Goal: Task Accomplishment & Management: Manage account settings

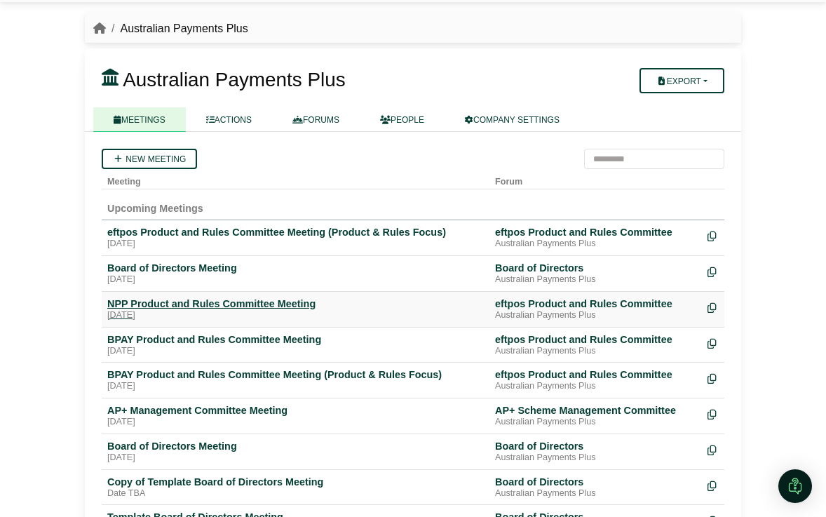
scroll to position [76, 0]
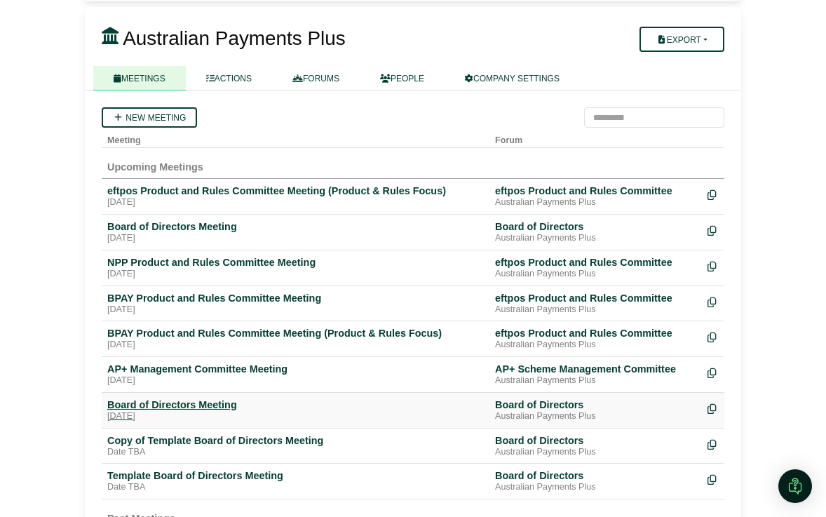
click at [232, 400] on div "Board of Directors Meeting" at bounding box center [295, 404] width 377 height 13
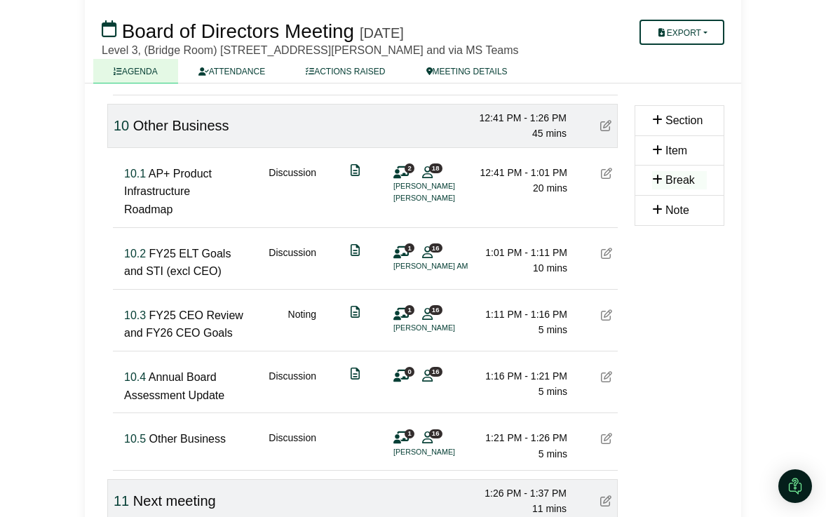
scroll to position [2593, 0]
click at [607, 258] on icon at bounding box center [606, 252] width 11 height 11
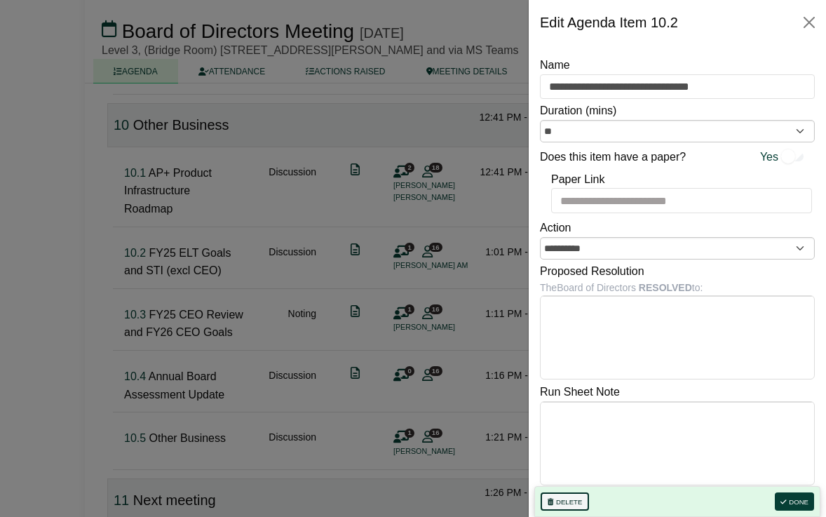
click at [576, 501] on button "Delete" at bounding box center [565, 501] width 48 height 18
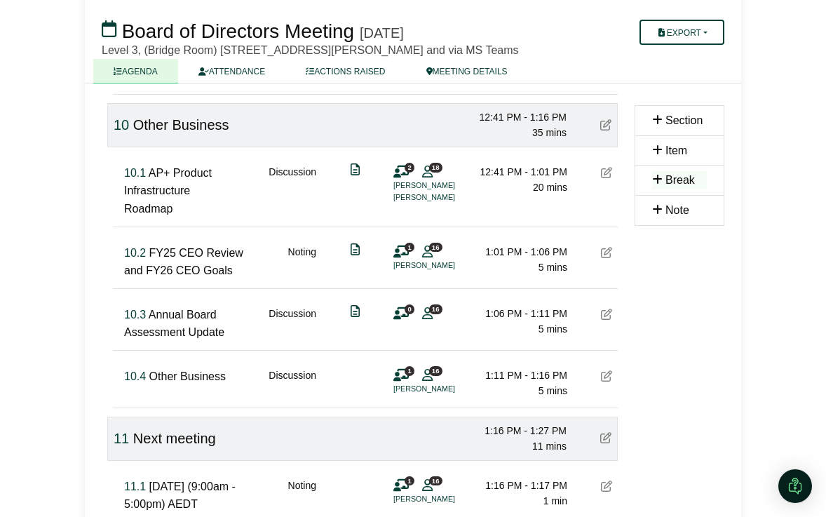
click at [608, 258] on icon at bounding box center [606, 252] width 11 height 11
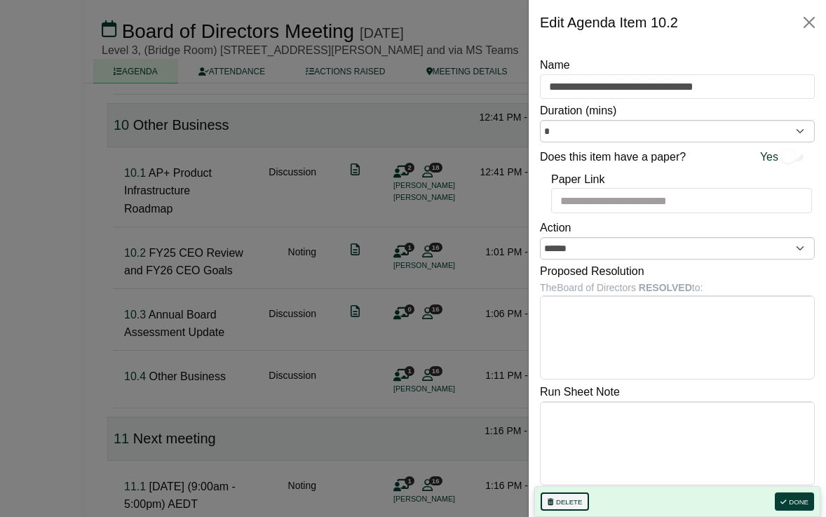
click at [568, 499] on button "Delete" at bounding box center [565, 501] width 48 height 18
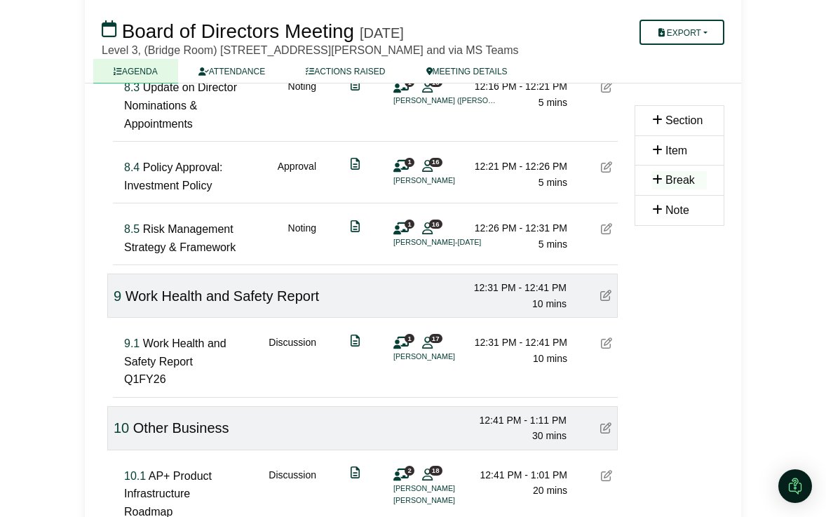
scroll to position [2289, 0]
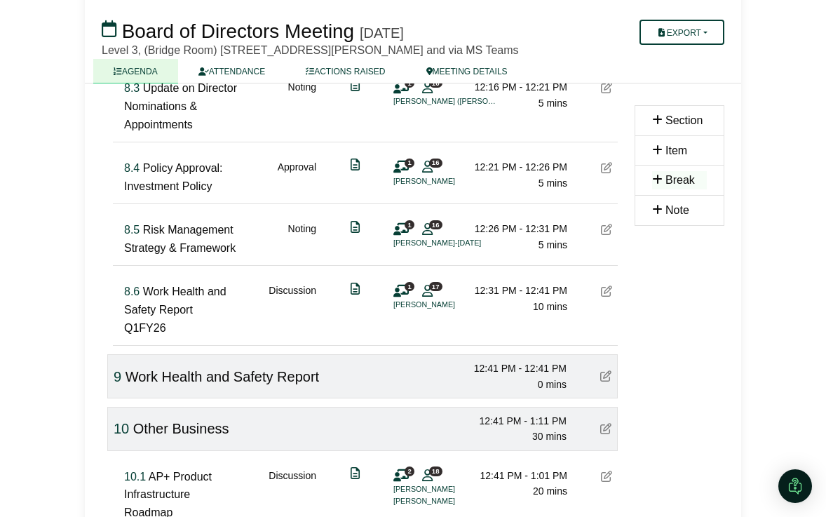
click at [606, 381] on icon at bounding box center [605, 375] width 11 height 11
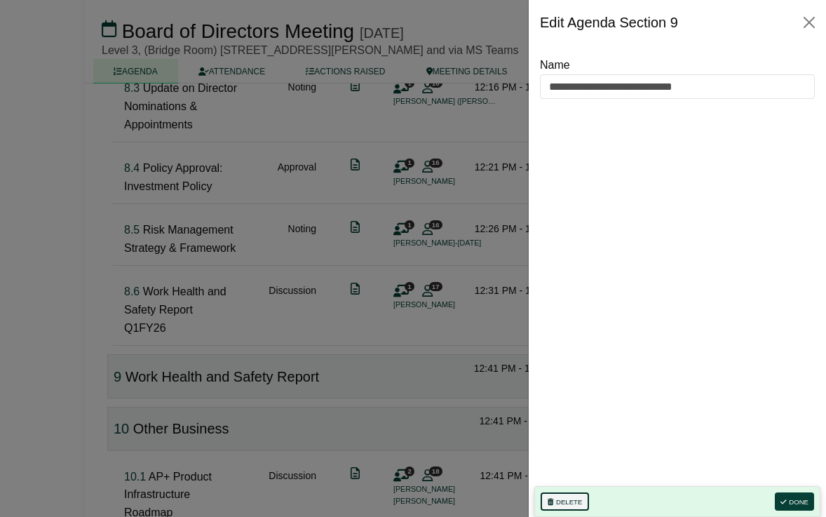
click at [578, 497] on button "Delete" at bounding box center [565, 501] width 48 height 18
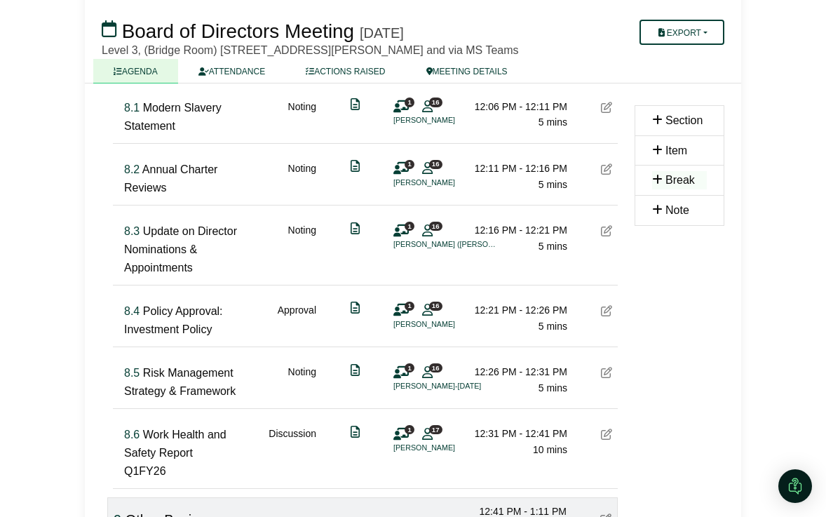
scroll to position [2135, 0]
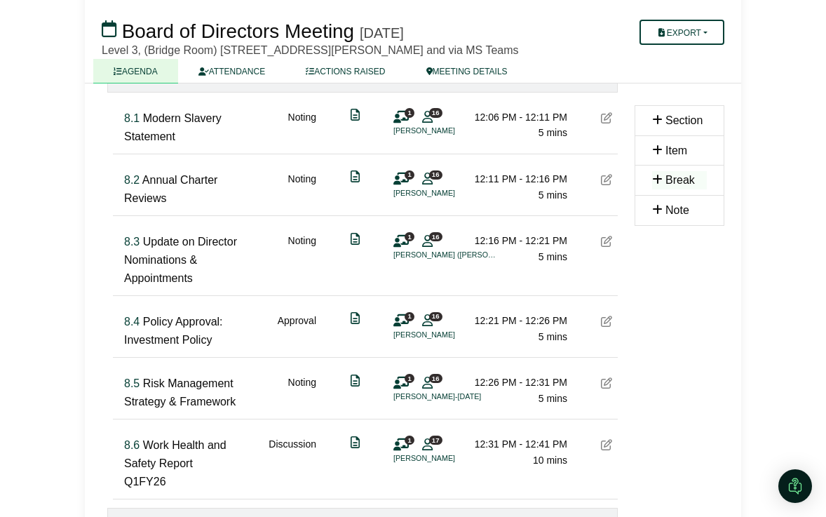
click at [614, 201] on div "8.2 Annual Charter Reviews Noting 1 16 [PERSON_NAME] 12:11 PM - 12:16 PM 5 mins" at bounding box center [368, 183] width 499 height 58
click at [609, 185] on icon at bounding box center [606, 179] width 11 height 11
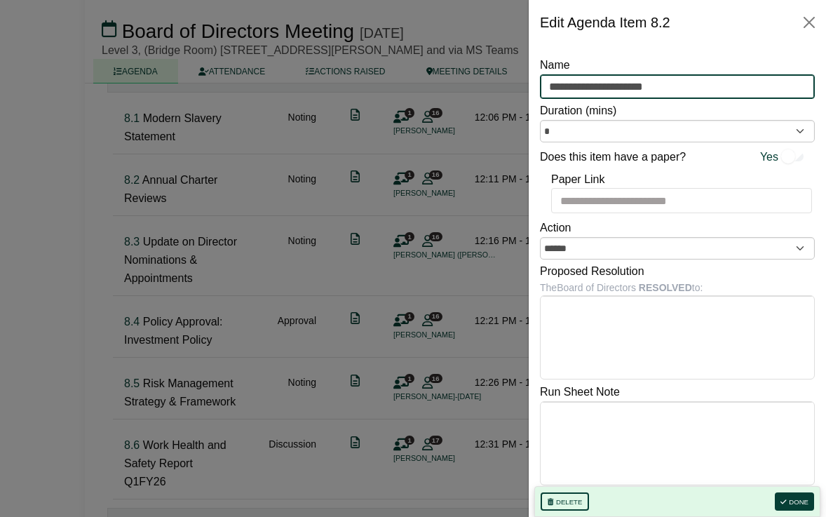
click at [573, 91] on input "**********" at bounding box center [677, 86] width 275 height 25
click at [653, 93] on input "**********" at bounding box center [677, 86] width 275 height 25
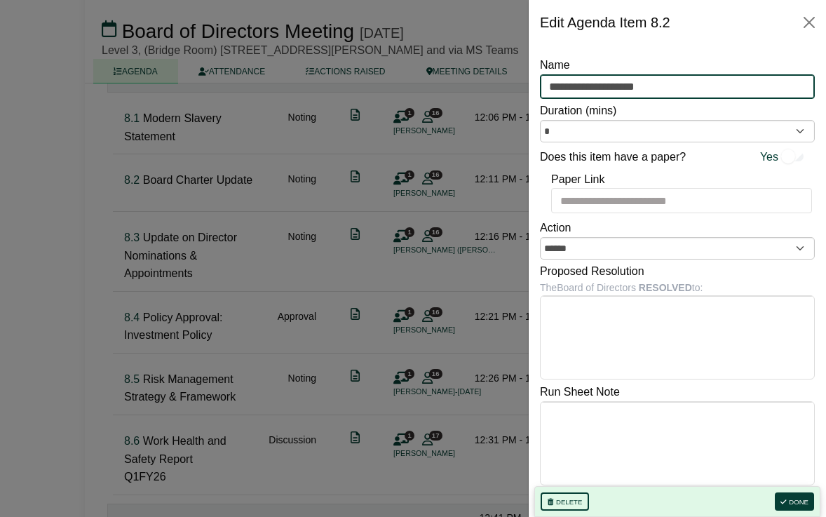
type input "**********"
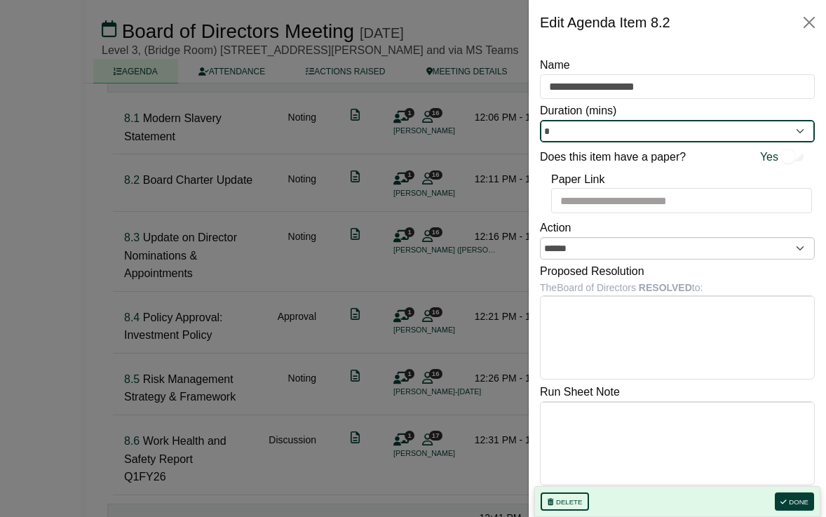
click at [734, 125] on input "*" at bounding box center [677, 131] width 275 height 22
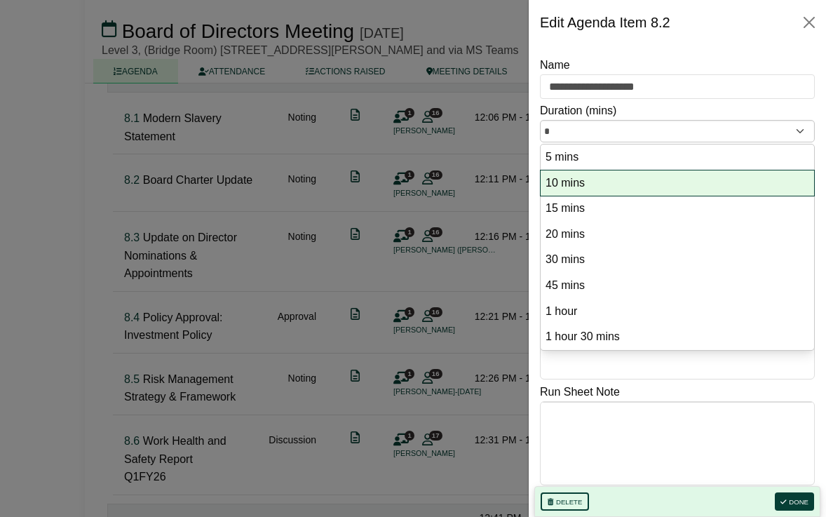
click at [719, 175] on option "10 mins" at bounding box center [677, 183] width 266 height 19
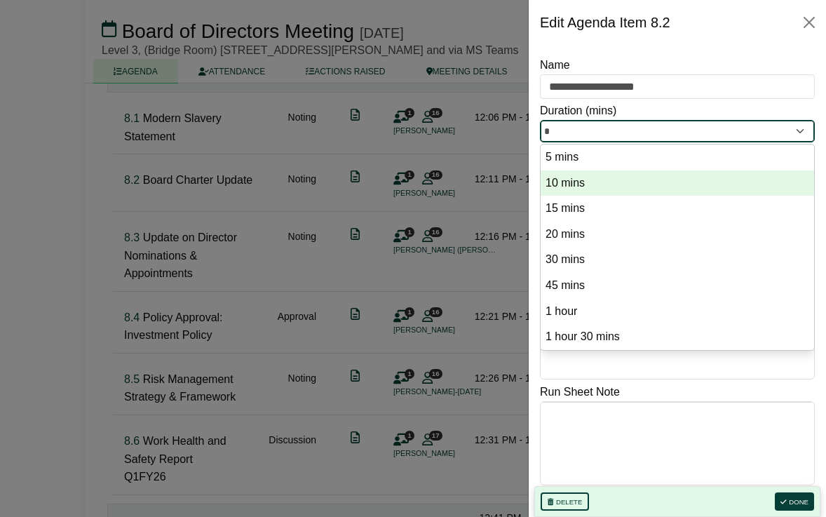
type input "**"
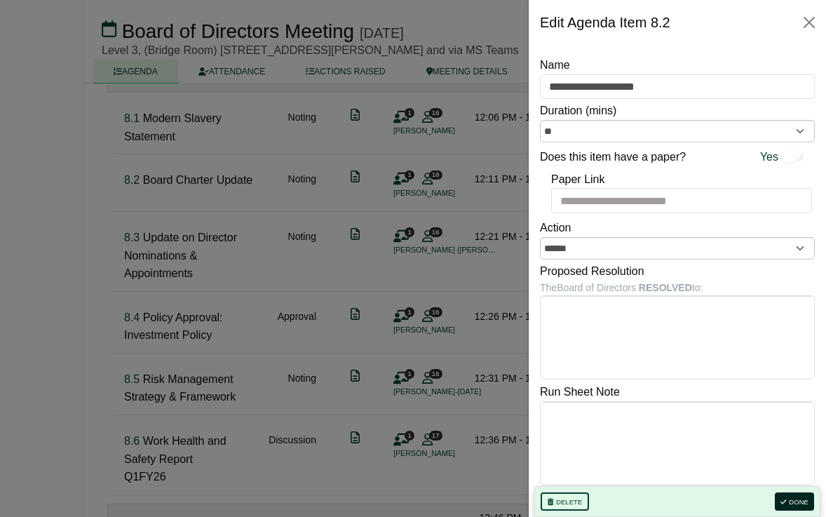
click at [787, 496] on button "Done" at bounding box center [794, 501] width 39 height 18
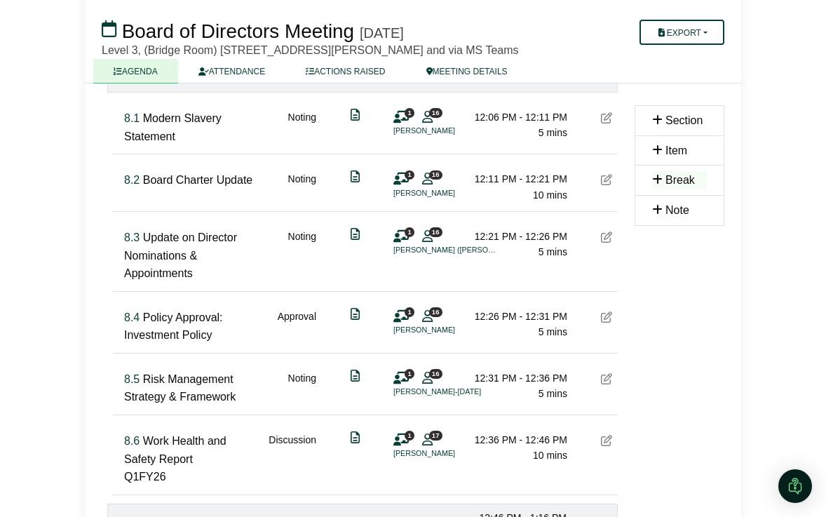
click at [607, 384] on icon at bounding box center [606, 378] width 11 height 11
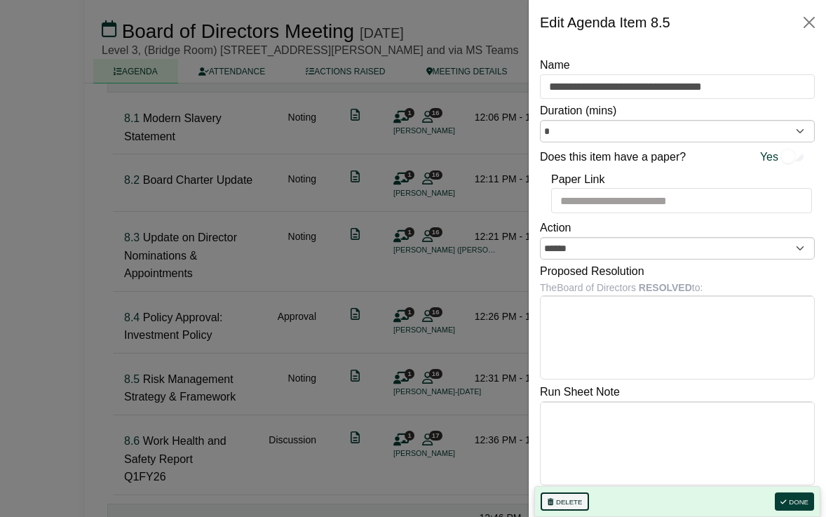
click at [571, 501] on button "Delete" at bounding box center [565, 501] width 48 height 18
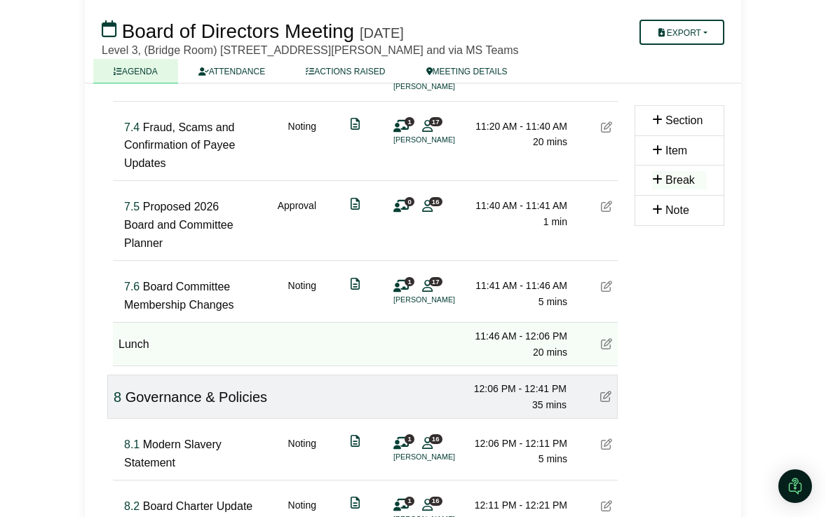
scroll to position [1806, 0]
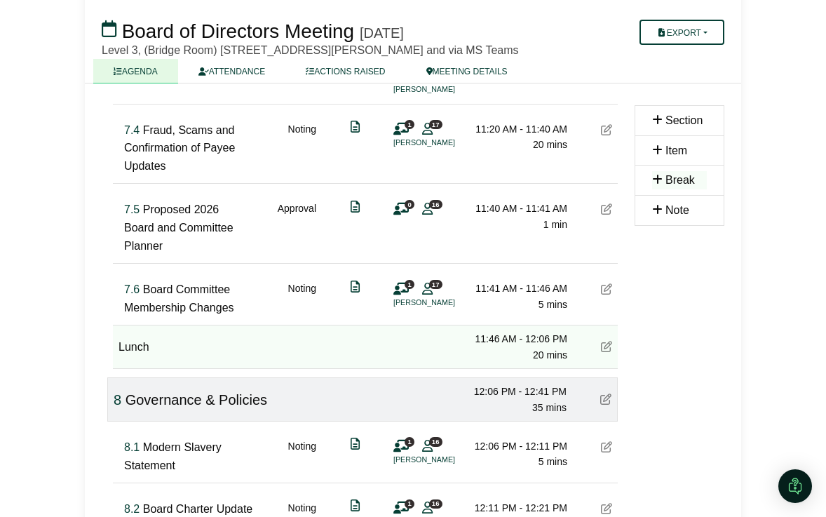
click at [611, 295] on icon at bounding box center [606, 288] width 11 height 11
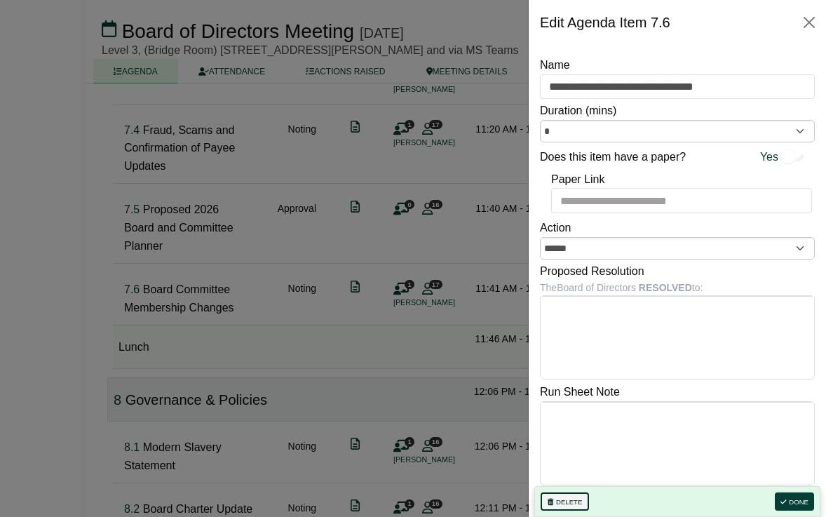
click at [576, 497] on button "Delete" at bounding box center [565, 501] width 48 height 18
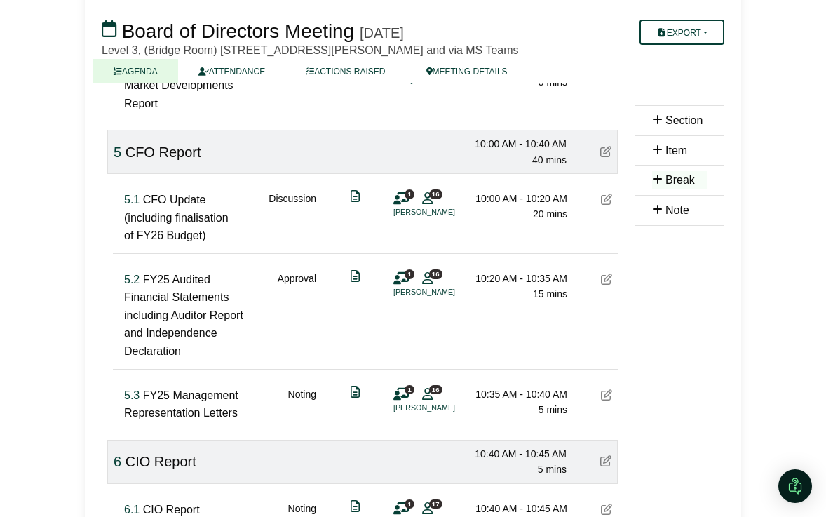
scroll to position [1068, 0]
click at [605, 285] on icon at bounding box center [606, 279] width 11 height 11
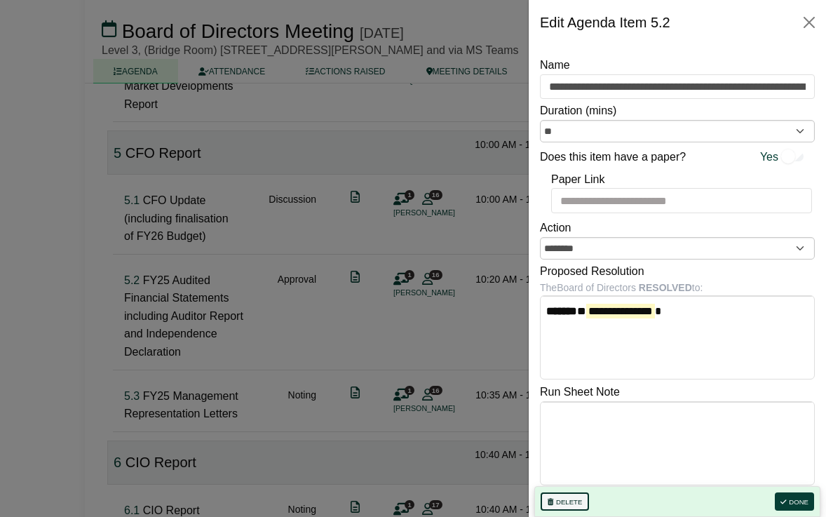
click at [574, 495] on button "Delete" at bounding box center [565, 501] width 48 height 18
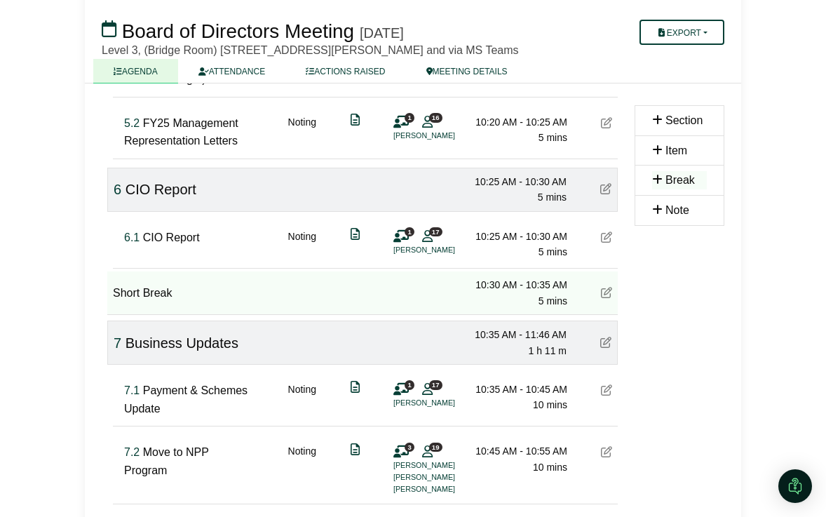
scroll to position [1419, 0]
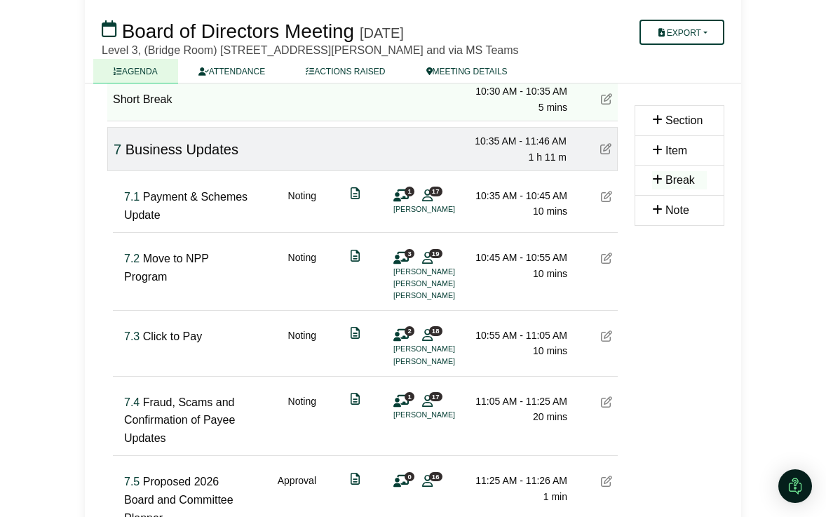
drag, startPoint x: 229, startPoint y: 323, endPoint x: 418, endPoint y: 361, distance: 193.2
